Goal: Book appointment/travel/reservation

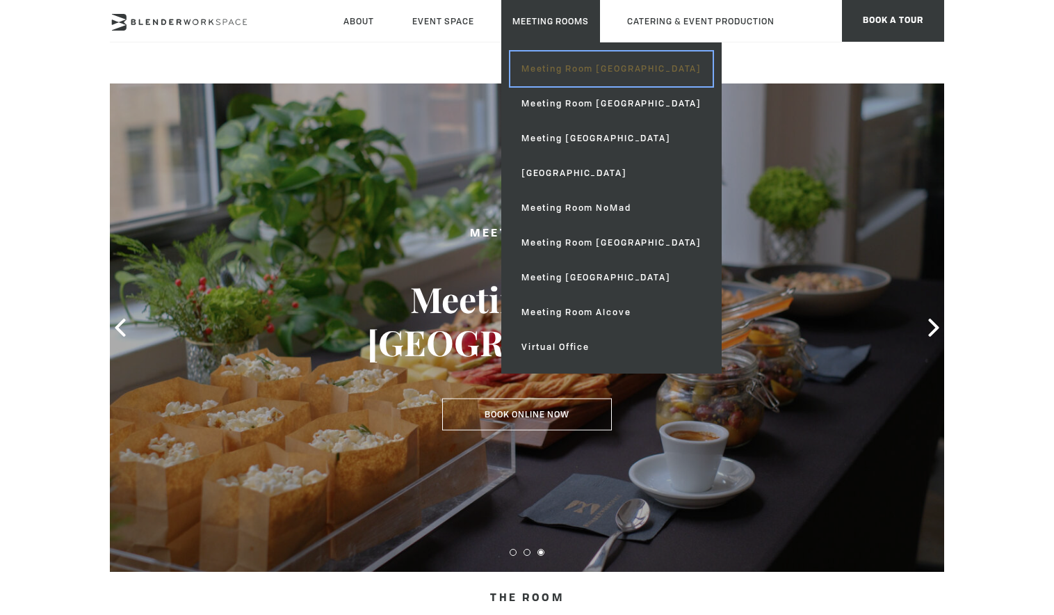
click at [581, 70] on link "Meeting Room [GEOGRAPHIC_DATA]" at bounding box center [612, 68] width 202 height 35
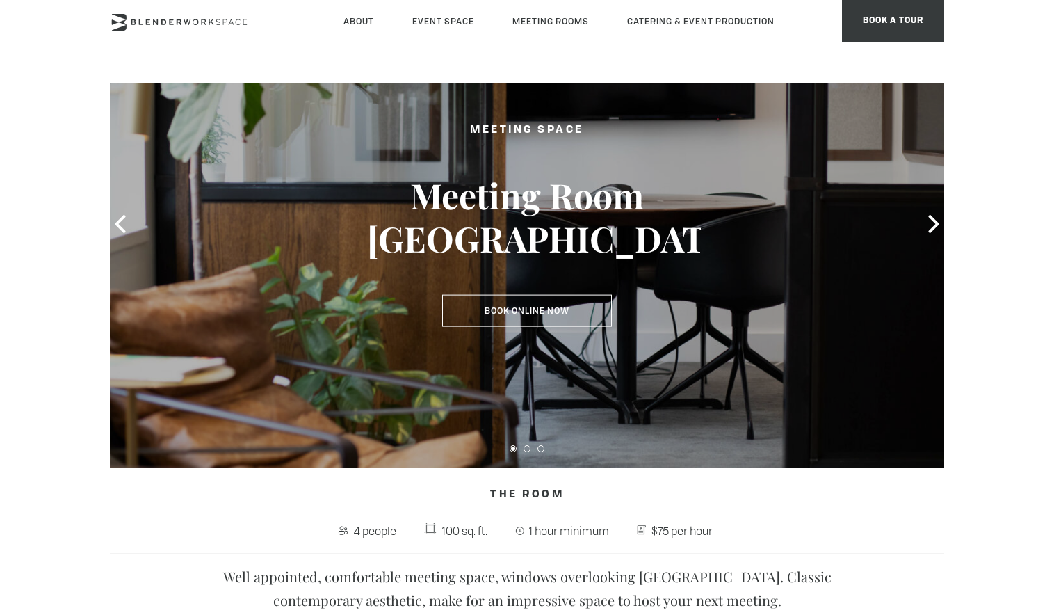
scroll to position [104, 0]
click at [931, 218] on icon at bounding box center [934, 223] width 10 height 18
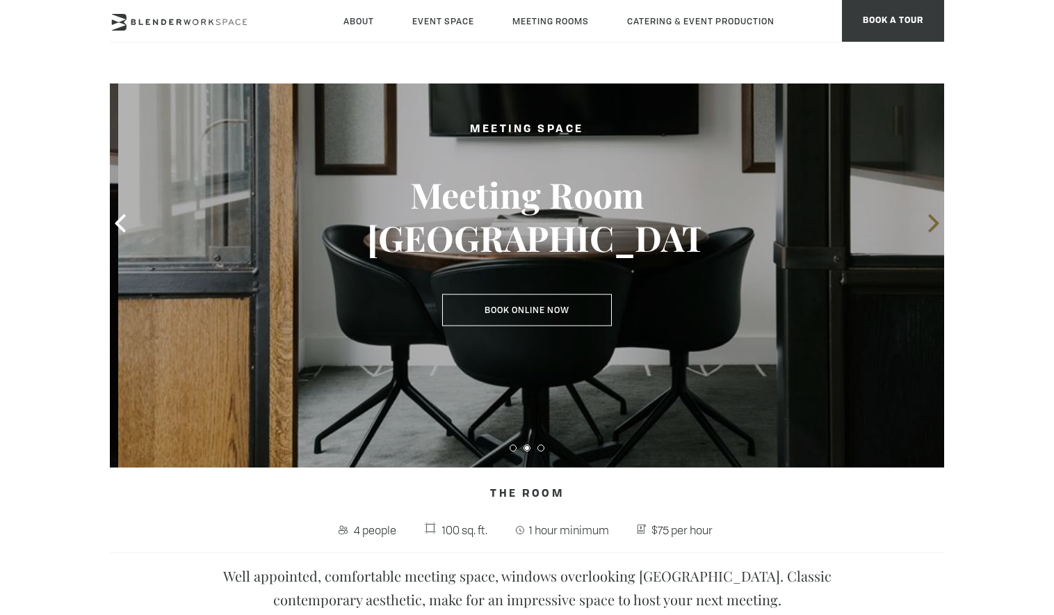
click at [931, 218] on icon at bounding box center [934, 223] width 10 height 18
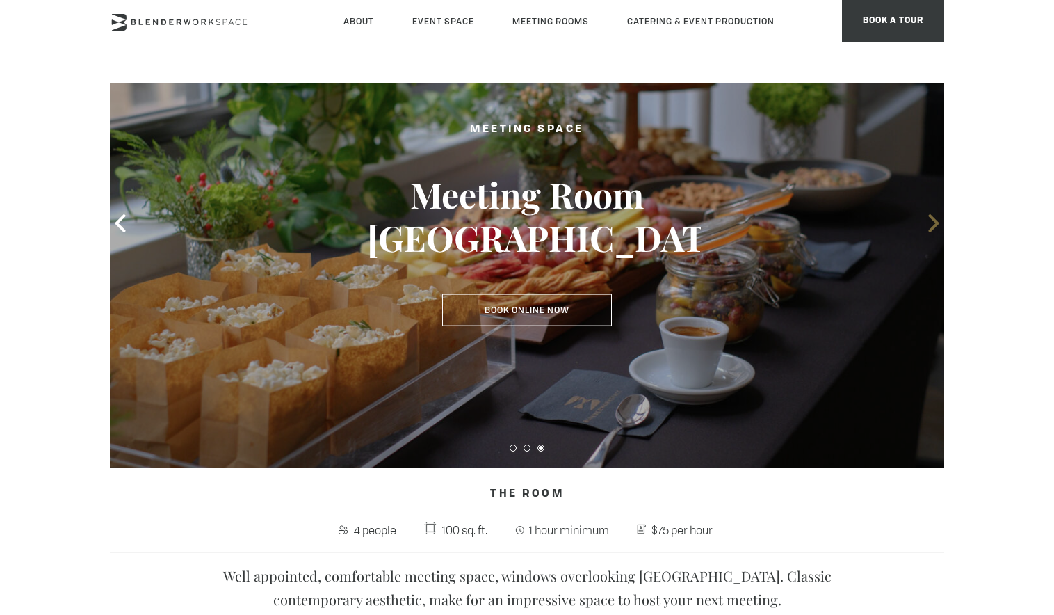
click at [931, 218] on icon at bounding box center [934, 223] width 10 height 18
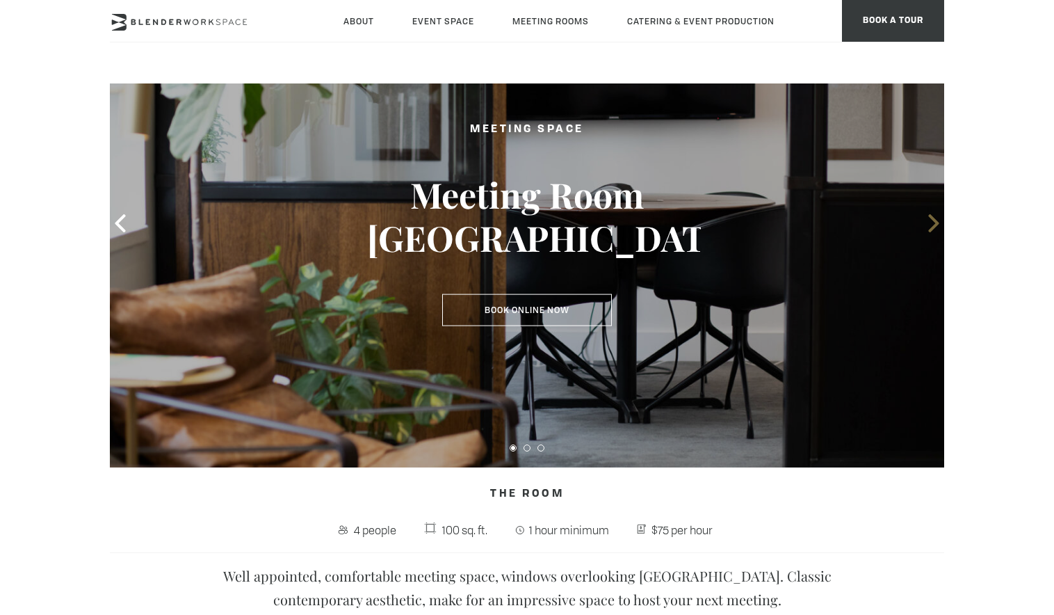
click at [931, 218] on icon at bounding box center [934, 223] width 10 height 18
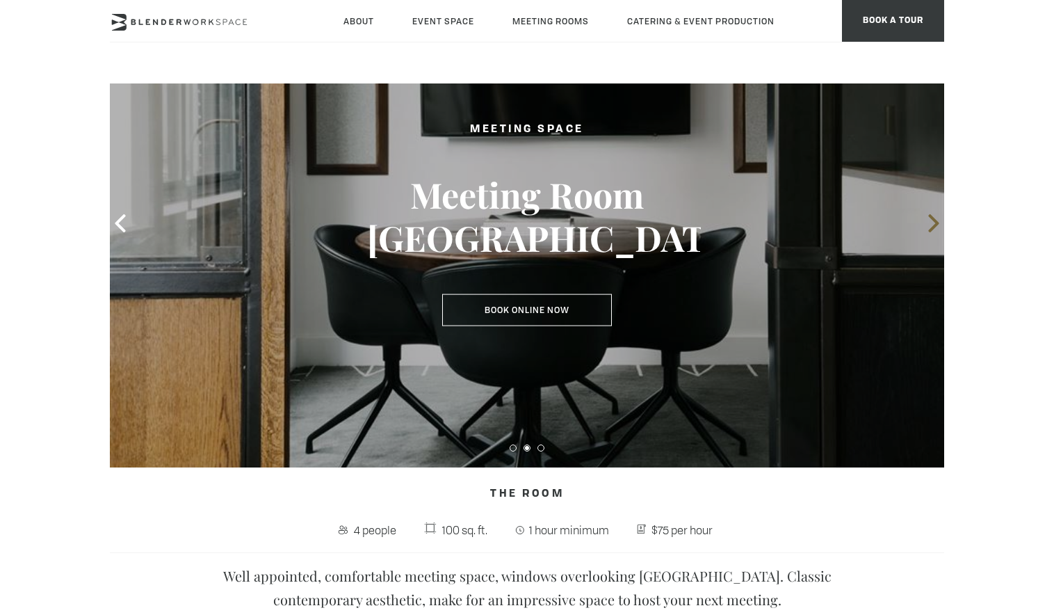
click at [931, 218] on icon at bounding box center [934, 223] width 10 height 18
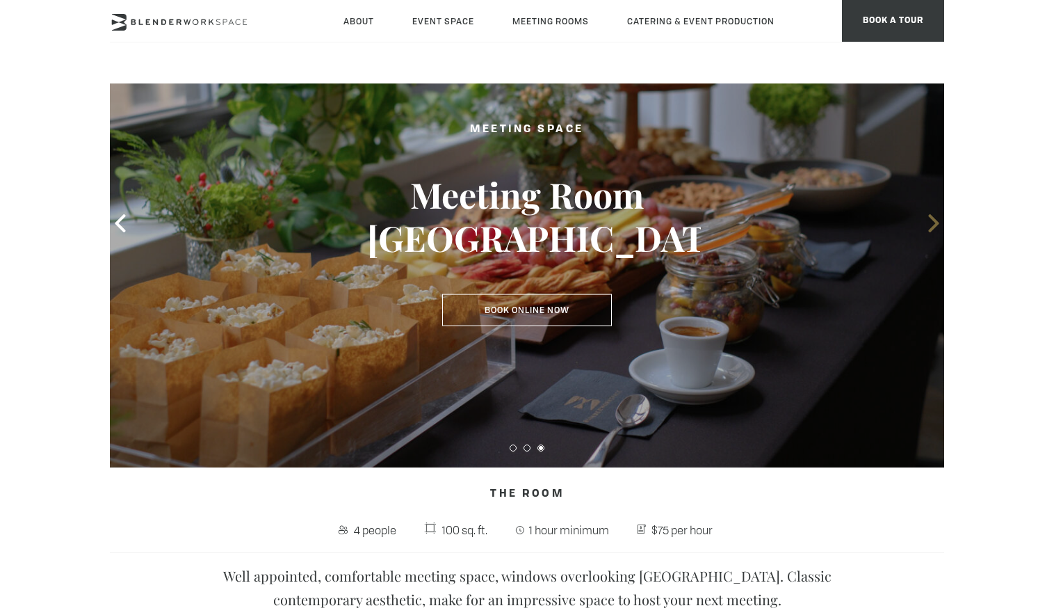
click at [931, 218] on icon at bounding box center [934, 223] width 10 height 18
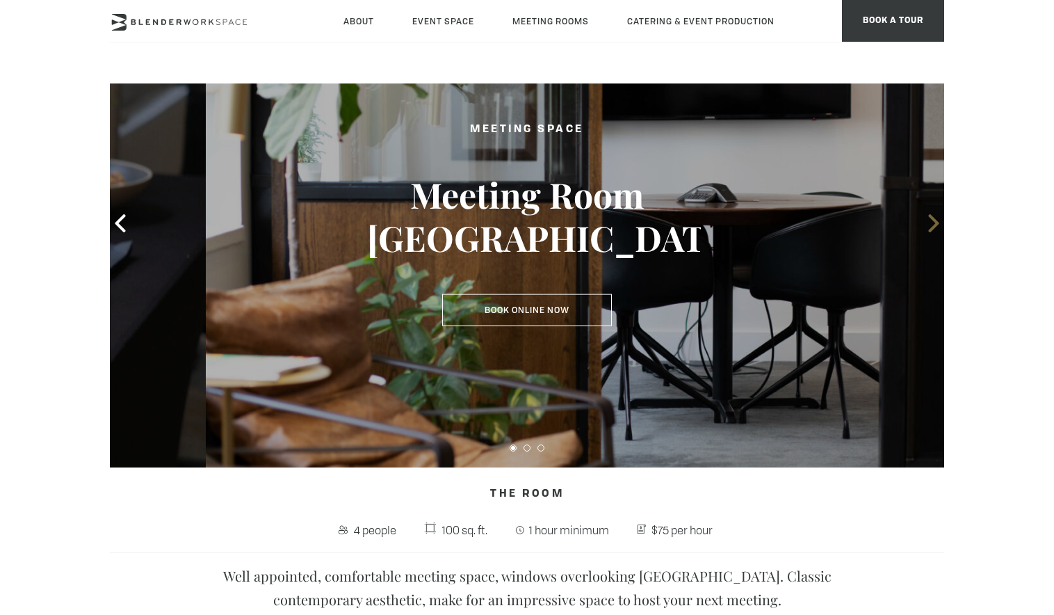
click at [931, 218] on icon at bounding box center [934, 223] width 10 height 18
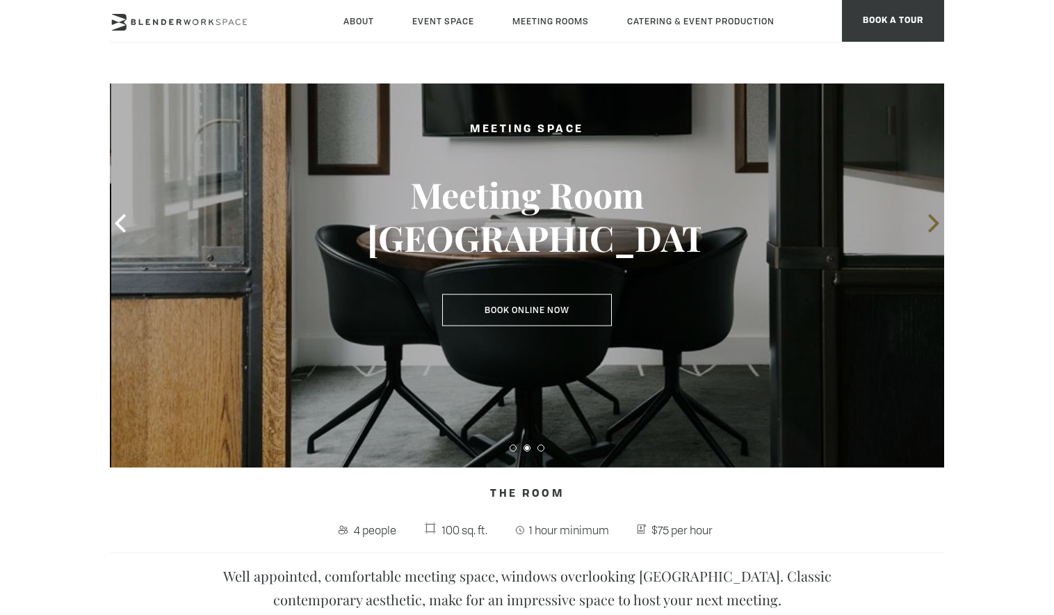
click at [931, 218] on icon at bounding box center [934, 223] width 10 height 18
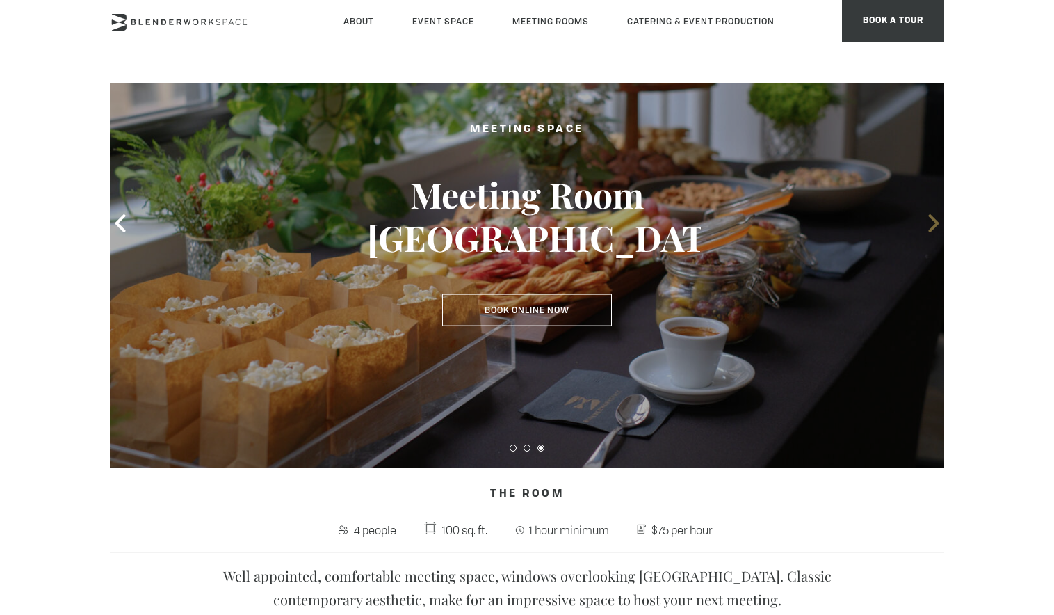
click at [929, 226] on icon at bounding box center [934, 223] width 18 height 18
